Goal: Task Accomplishment & Management: Manage account settings

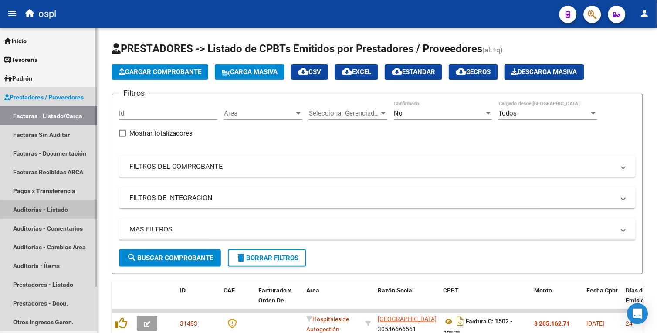
click at [45, 207] on link "Auditorías - Listado" at bounding box center [48, 209] width 97 height 19
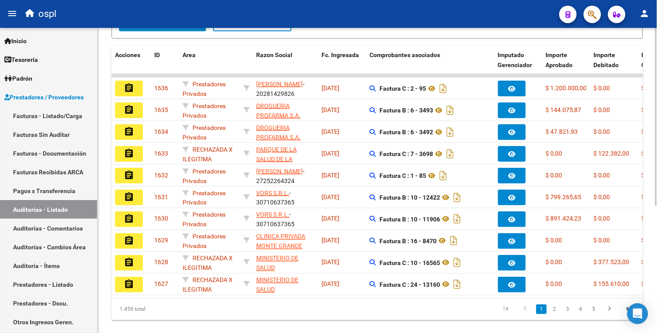
scroll to position [205, 0]
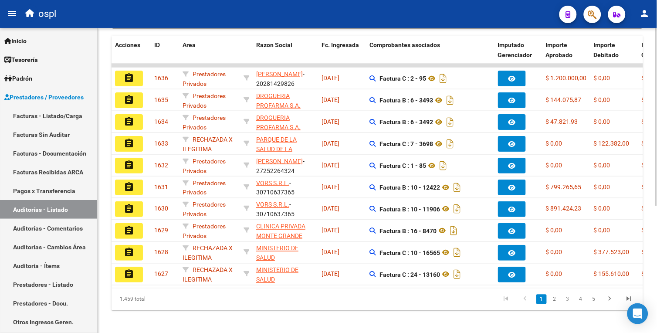
click at [657, 274] on html "menu ospl person Firma Express Inicio Calendario SSS Instructivos Contacto OS T…" at bounding box center [328, 166] width 657 height 333
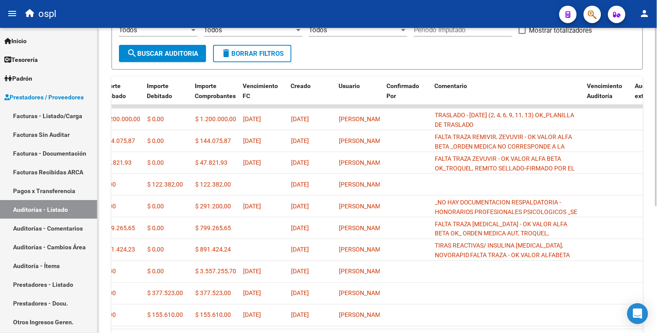
scroll to position [158, 0]
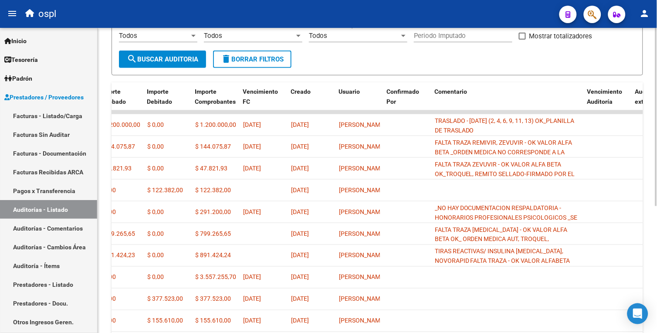
click at [657, 161] on html "menu ospl person Firma Express Inicio Calendario SSS Instructivos Contacto OS T…" at bounding box center [328, 166] width 657 height 333
click at [63, 120] on link "Facturas - Listado/Carga" at bounding box center [48, 115] width 97 height 19
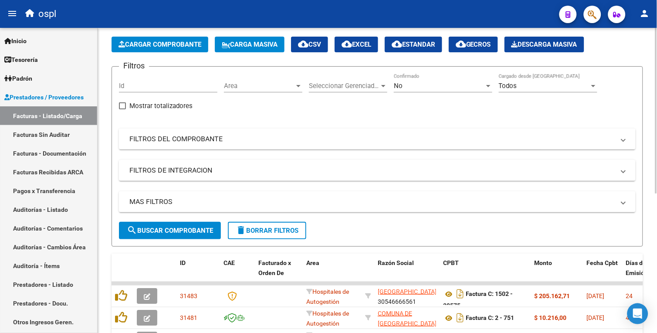
scroll to position [158, 0]
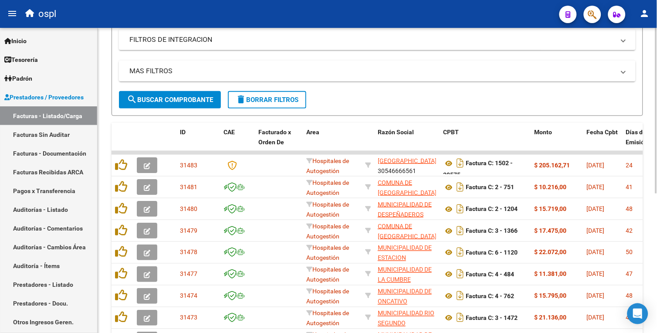
click at [657, 92] on html "menu ospl person Firma Express Inicio Calendario SSS Instructivos Contacto OS T…" at bounding box center [328, 166] width 657 height 333
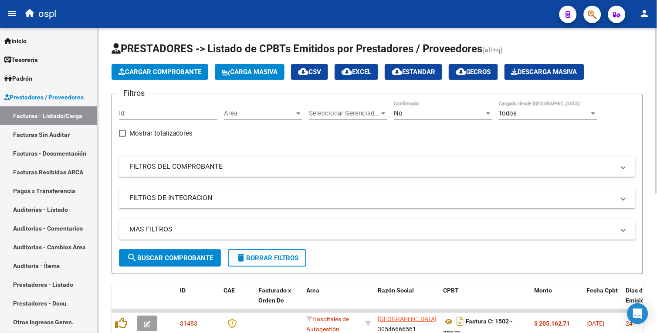
click at [266, 116] on span "Area" at bounding box center [259, 113] width 71 height 8
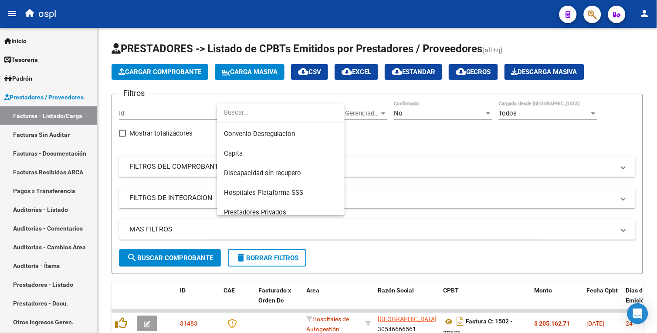
scroll to position [143, 0]
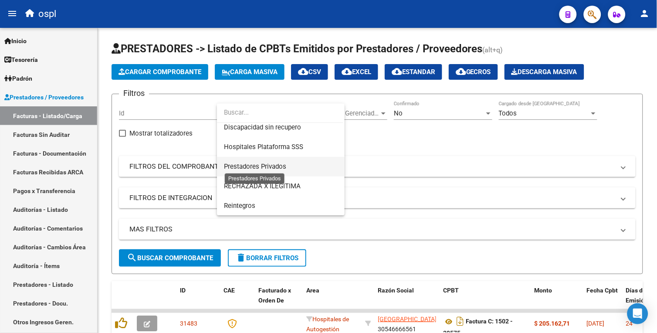
click at [279, 167] on span "Prestadores Privados" at bounding box center [255, 167] width 62 height 8
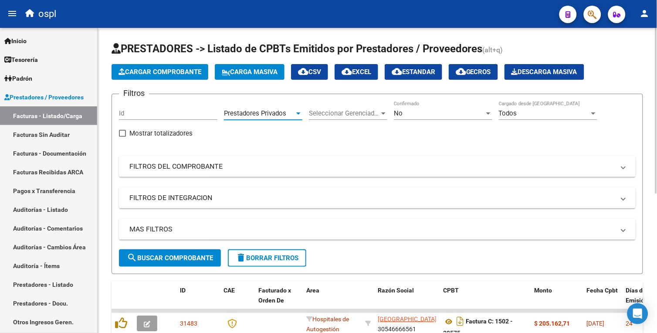
click at [193, 253] on button "search Buscar Comprobante" at bounding box center [170, 257] width 102 height 17
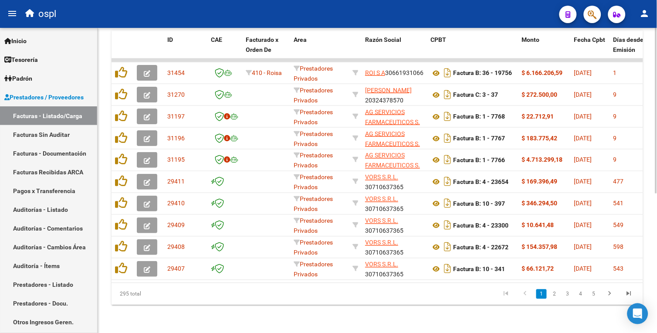
scroll to position [258, 0]
click at [657, 240] on html "menu ospl person Firma Express Inicio Calendario SSS Instructivos Contacto OS T…" at bounding box center [328, 166] width 657 height 333
click at [559, 292] on link "2" at bounding box center [555, 294] width 10 height 10
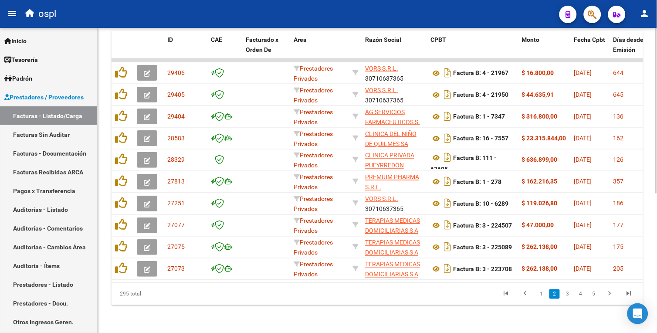
click at [542, 299] on li "1" at bounding box center [541, 294] width 13 height 15
click at [544, 291] on link "1" at bounding box center [542, 294] width 10 height 10
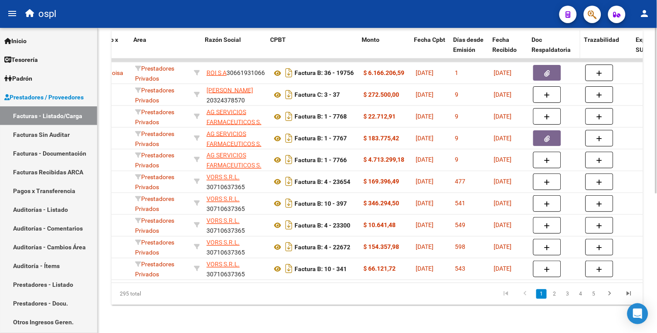
scroll to position [0, 160]
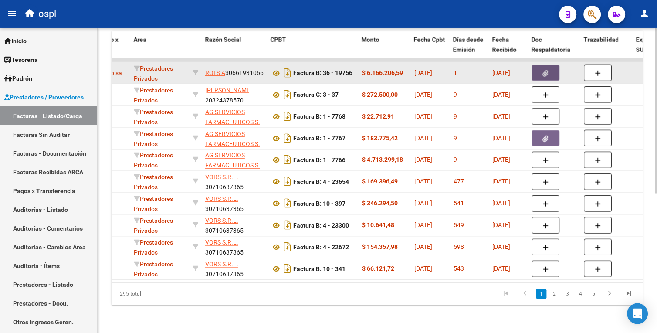
click at [548, 70] on icon "button" at bounding box center [547, 73] width 6 height 7
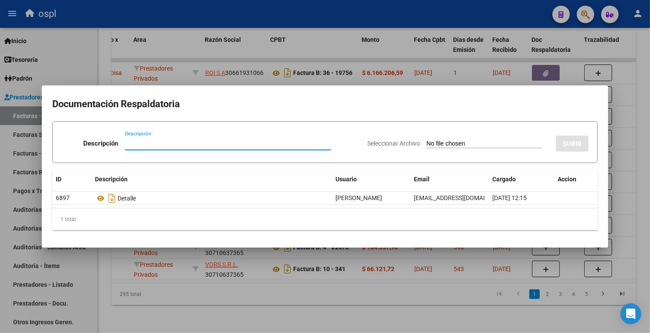
click at [642, 140] on div at bounding box center [325, 166] width 650 height 333
